Goal: Communication & Community: Answer question/provide support

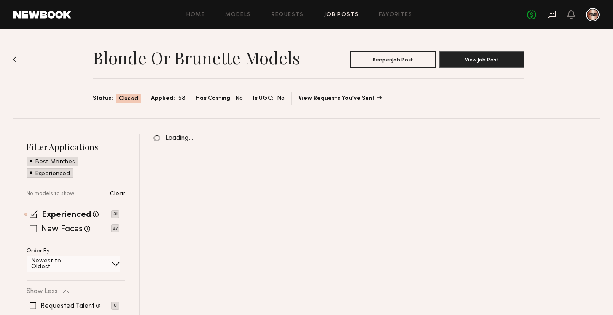
click at [552, 10] on icon at bounding box center [551, 14] width 9 height 9
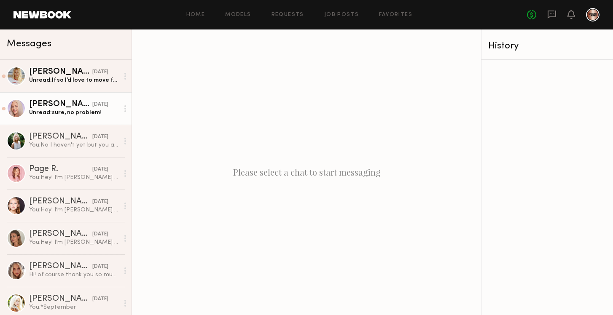
click at [73, 108] on div "[PERSON_NAME]" at bounding box center [60, 104] width 63 height 8
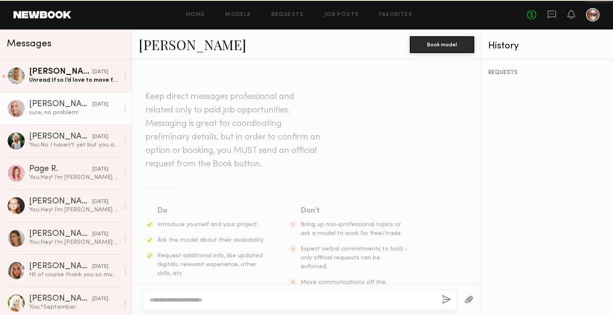
scroll to position [770, 0]
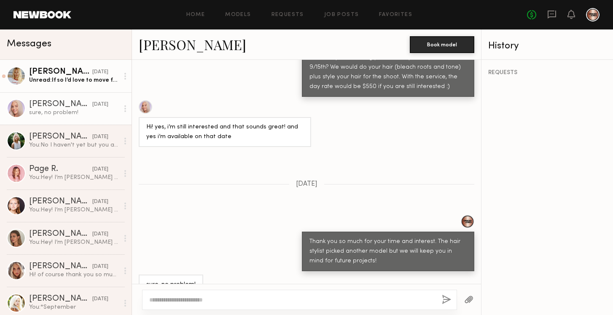
click at [79, 86] on link "[PERSON_NAME] [DATE] Unread: If so I’d love to move forward! Full name: [PERSON…" at bounding box center [66, 76] width 132 height 32
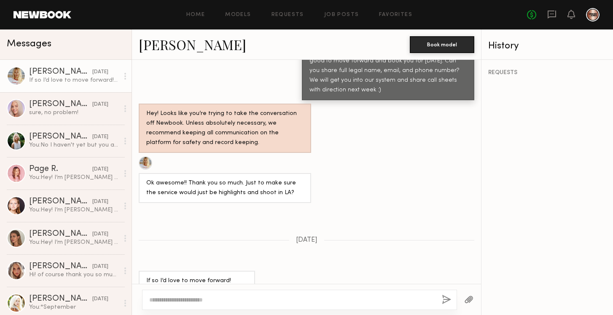
scroll to position [803, 0]
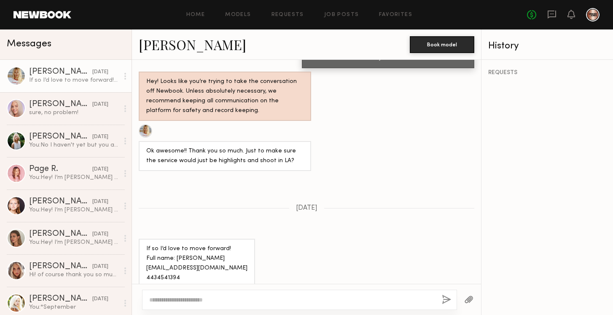
click at [125, 76] on circle at bounding box center [125, 76] width 2 height 2
click at [117, 89] on div "Mark unread" at bounding box center [100, 93] width 61 height 19
